Goal: Transaction & Acquisition: Purchase product/service

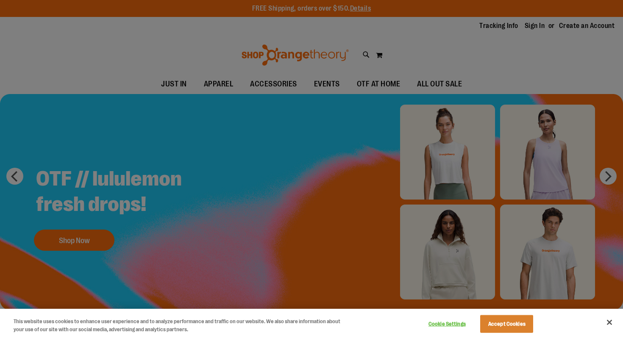
click at [333, 260] on div at bounding box center [311, 169] width 623 height 338
click at [522, 328] on button "Accept Cookies" at bounding box center [506, 324] width 53 height 18
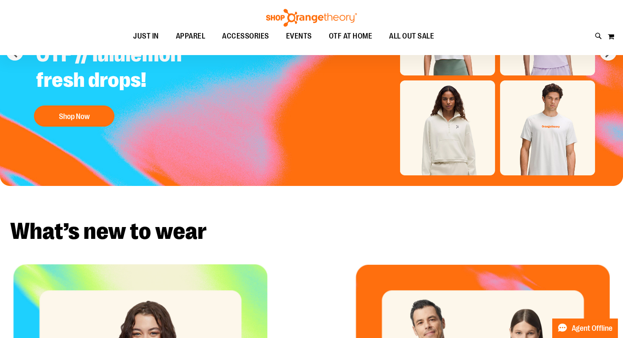
scroll to position [116, 0]
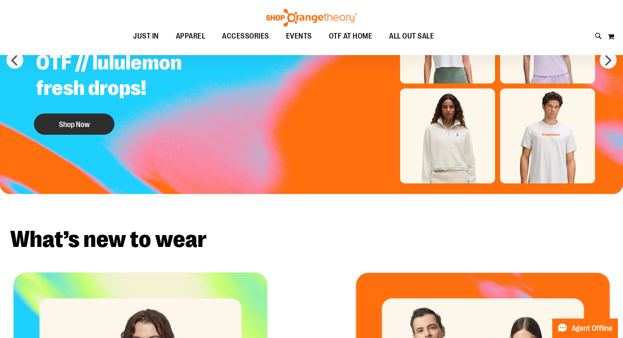
click at [64, 121] on button "Shop Now" at bounding box center [74, 124] width 81 height 21
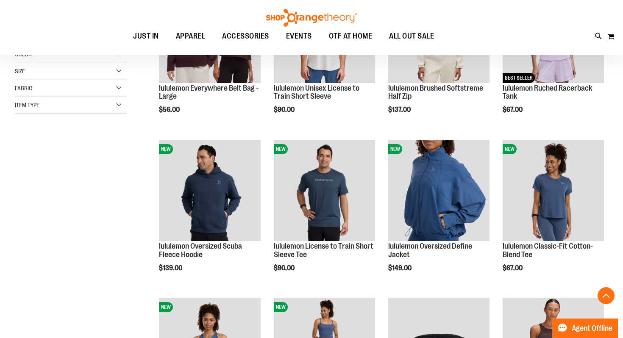
scroll to position [194, 0]
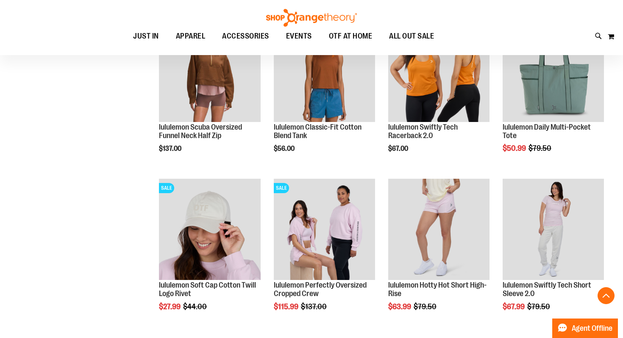
scroll to position [727, 0]
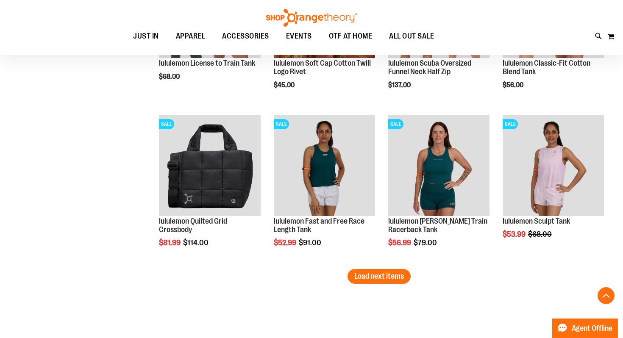
scroll to position [1324, 0]
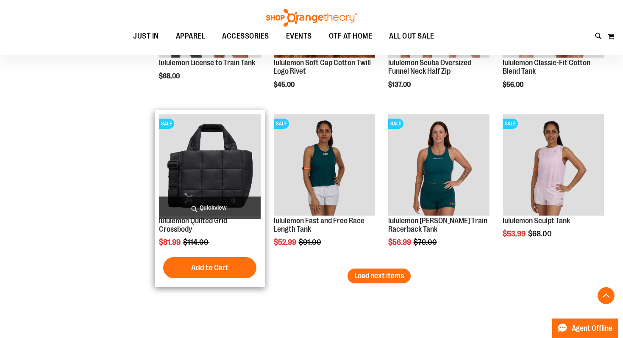
click at [210, 161] on img "product" at bounding box center [209, 164] width 101 height 101
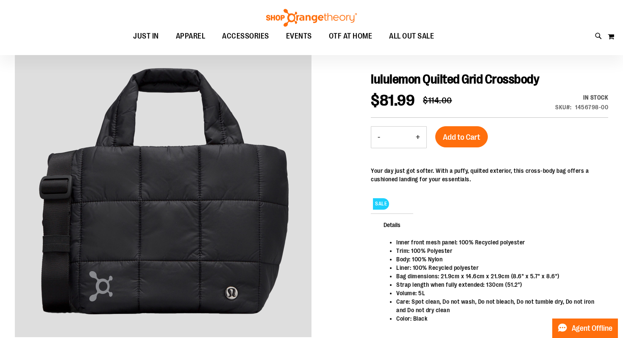
scroll to position [89, 0]
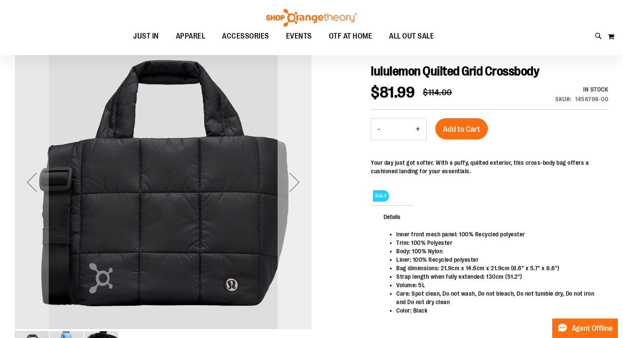
click at [297, 192] on div "Next" at bounding box center [295, 182] width 34 height 34
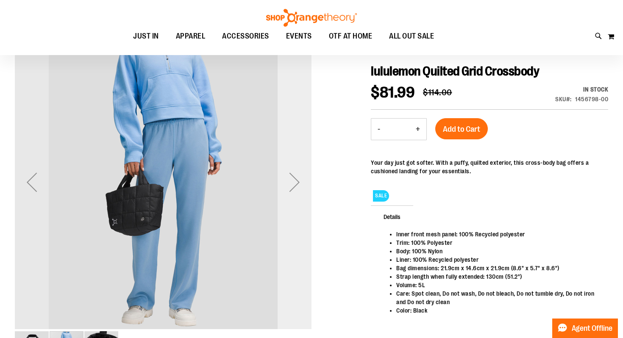
click at [296, 191] on div "Next" at bounding box center [295, 182] width 34 height 34
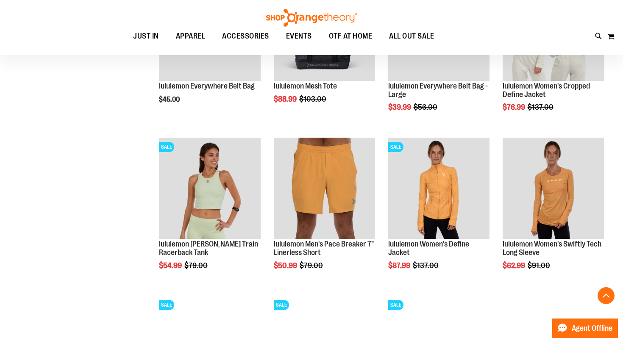
scroll to position [756, 0]
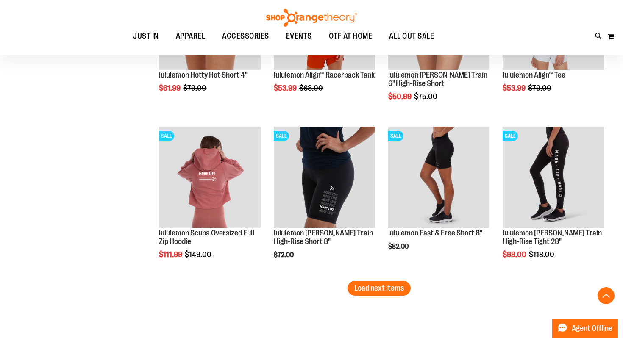
scroll to position [1335, 0]
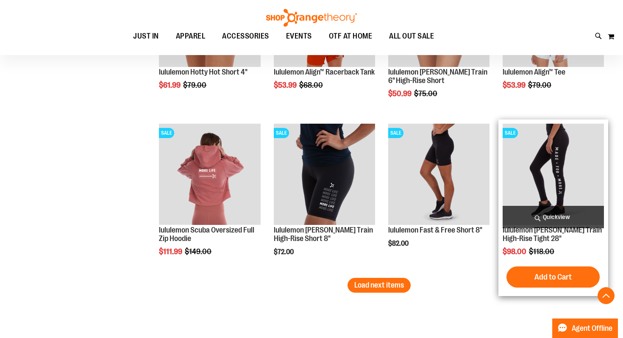
click at [535, 160] on img "product" at bounding box center [552, 174] width 101 height 101
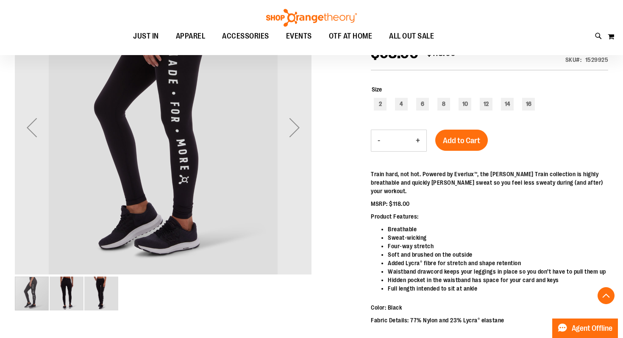
scroll to position [144, 0]
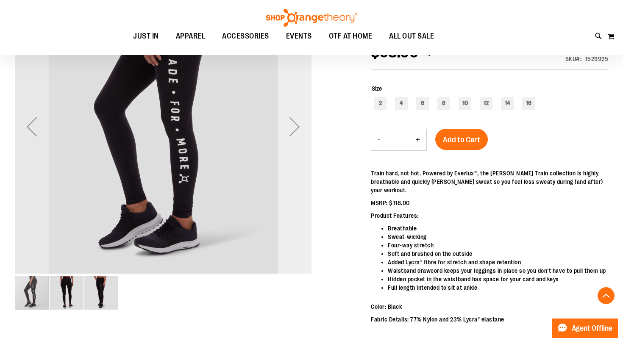
click at [292, 125] on div "Next" at bounding box center [295, 127] width 34 height 34
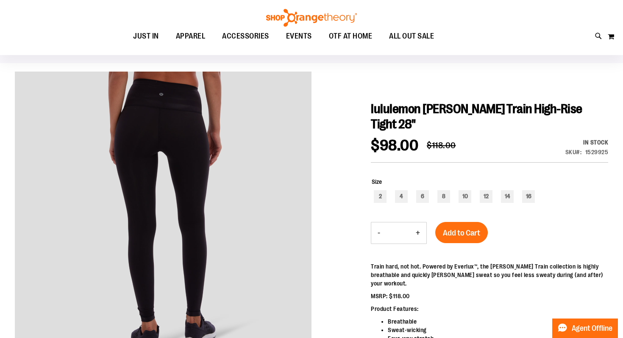
scroll to position [49, 0]
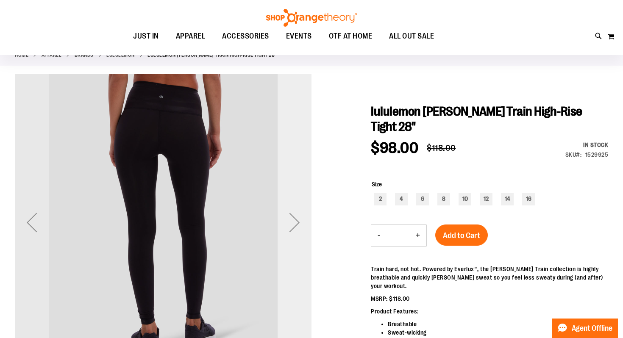
click at [293, 225] on div "Next" at bounding box center [295, 222] width 34 height 34
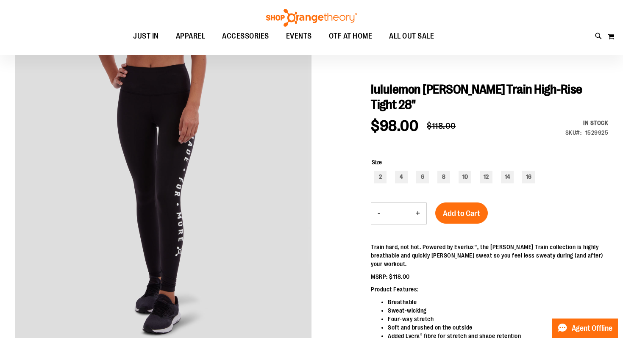
scroll to position [71, 0]
click at [420, 176] on div "6" at bounding box center [422, 176] width 13 height 13
type input "***"
click at [456, 212] on span "Add to Cart" at bounding box center [461, 212] width 37 height 9
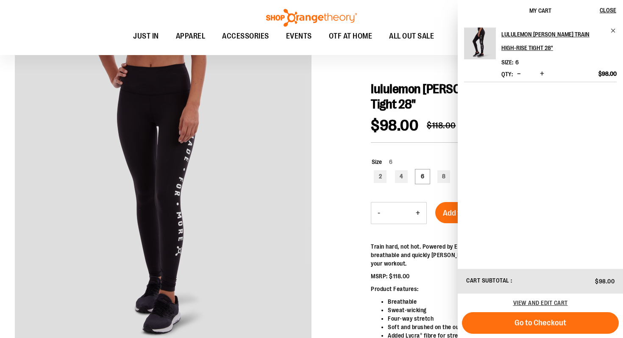
click at [354, 161] on div at bounding box center [311, 249] width 593 height 395
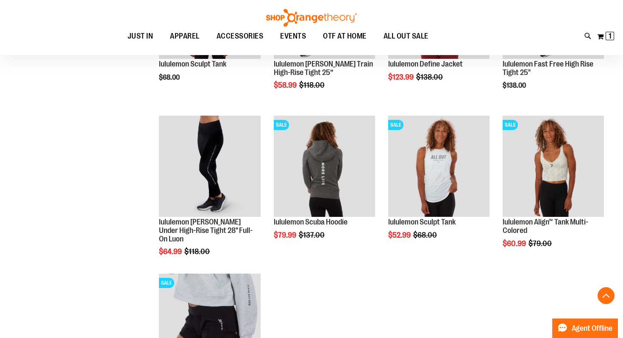
scroll to position [712, 0]
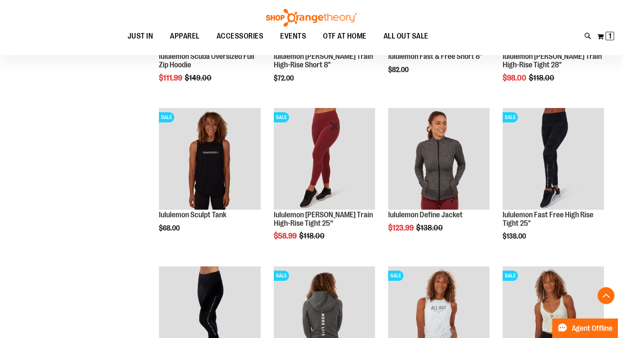
scroll to position [556, 0]
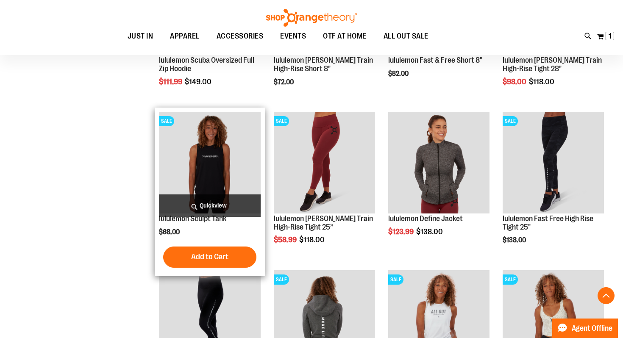
click at [207, 167] on img "product" at bounding box center [209, 162] width 101 height 101
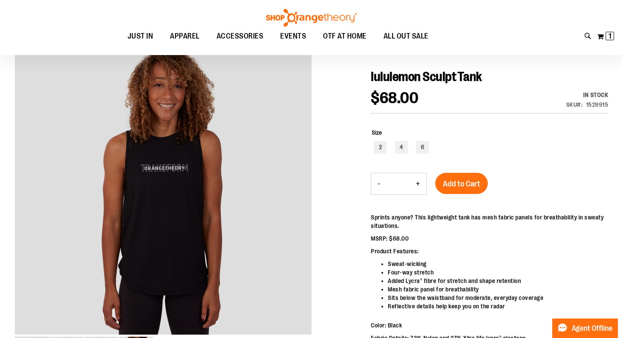
scroll to position [86, 0]
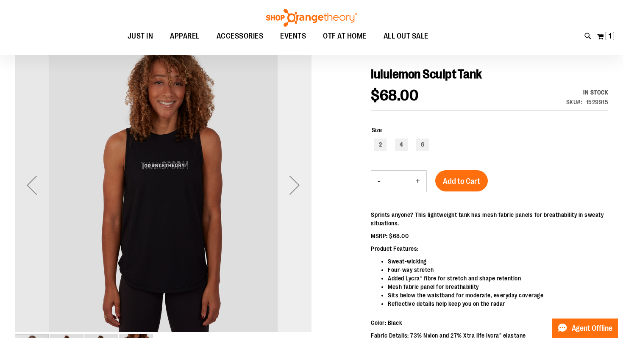
click at [291, 187] on div "Next" at bounding box center [295, 185] width 34 height 34
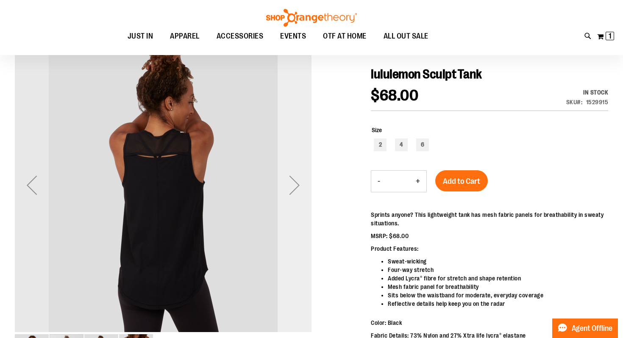
click at [292, 186] on div "Next" at bounding box center [295, 185] width 34 height 34
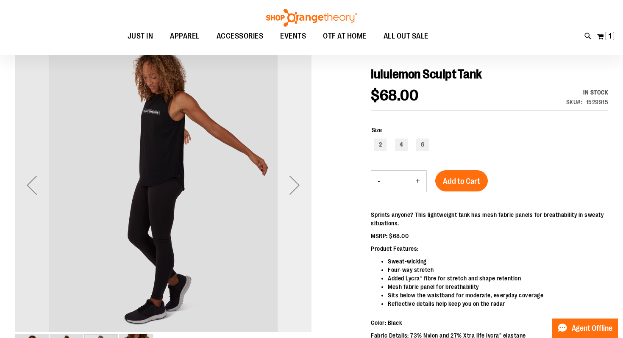
click at [294, 188] on div "Next" at bounding box center [295, 185] width 34 height 34
